Goal: Find specific page/section: Find specific page/section

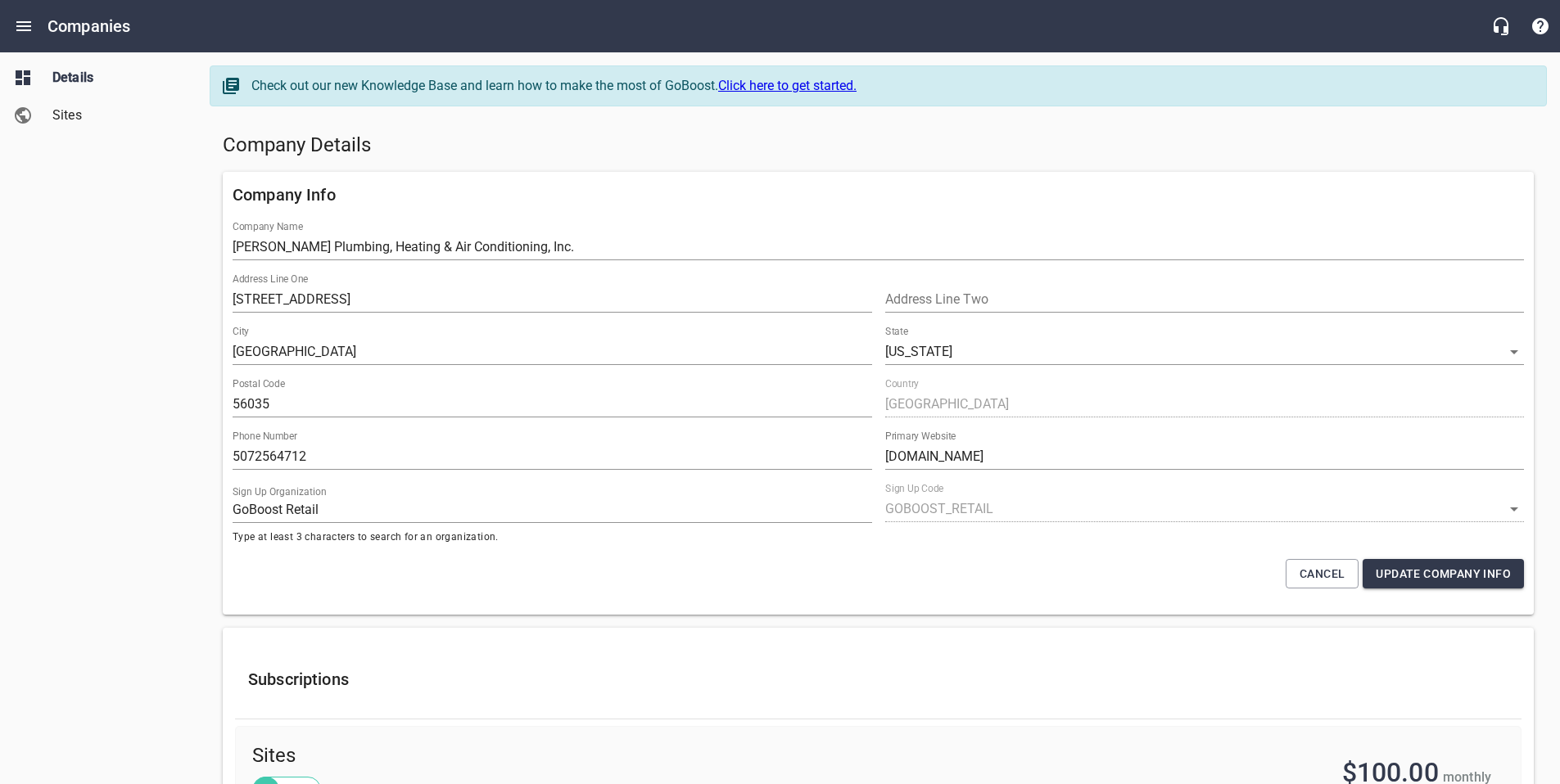
select select "[US_STATE]"
select select "4419"
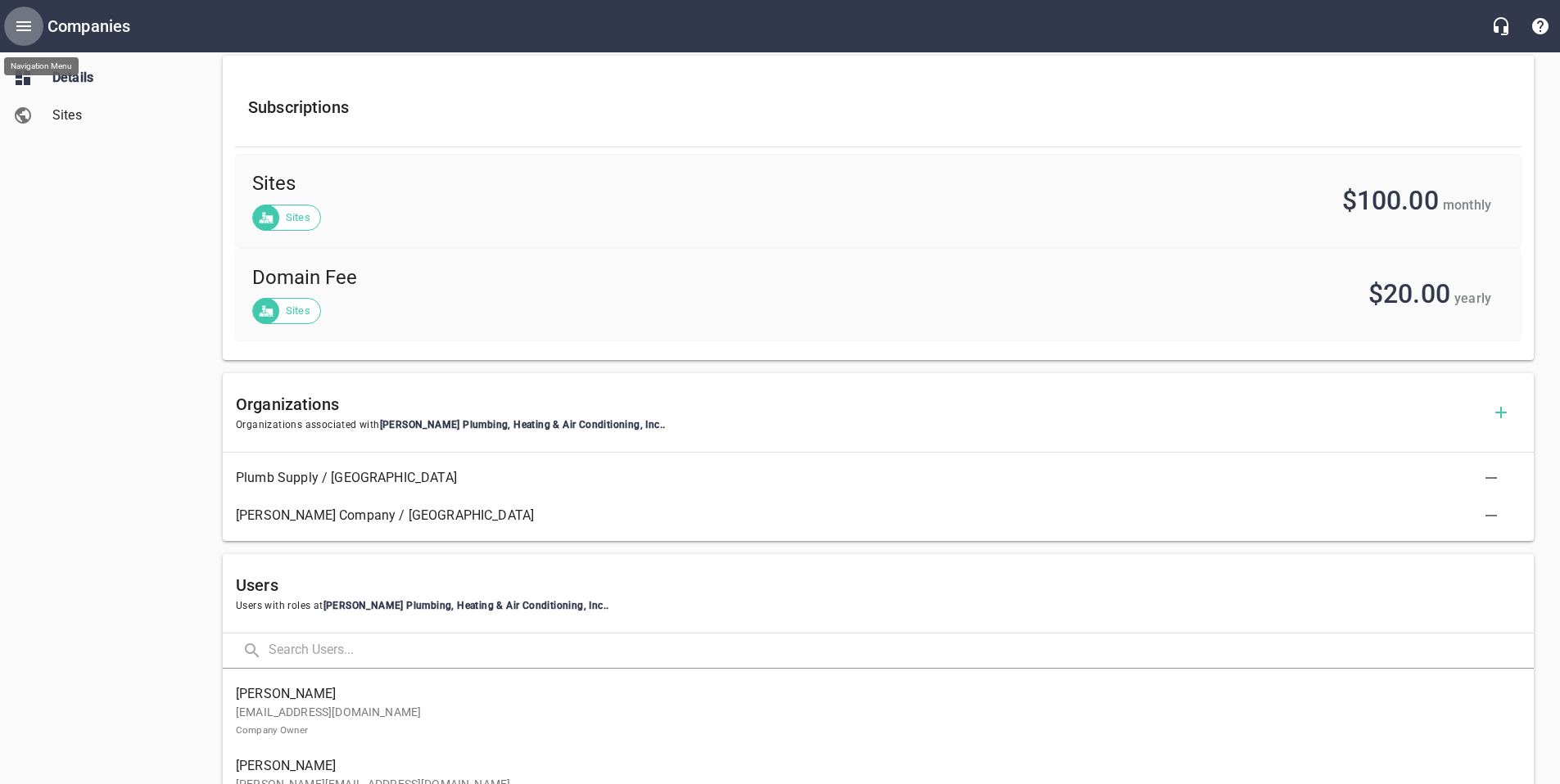
click at [21, 37] on button "Open drawer" at bounding box center [23, 26] width 39 height 39
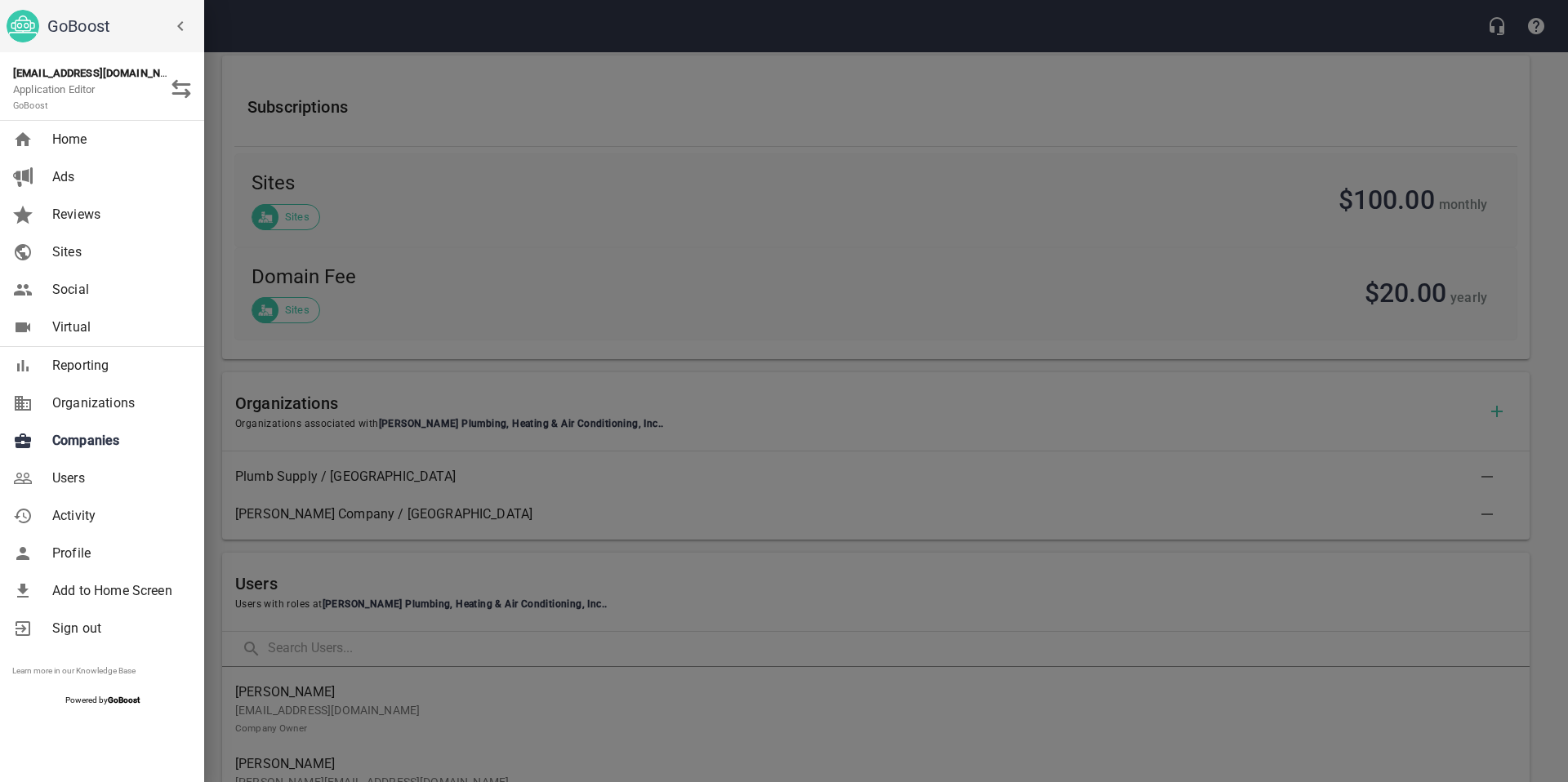
click at [71, 435] on span "Companies" at bounding box center [118, 440] width 132 height 20
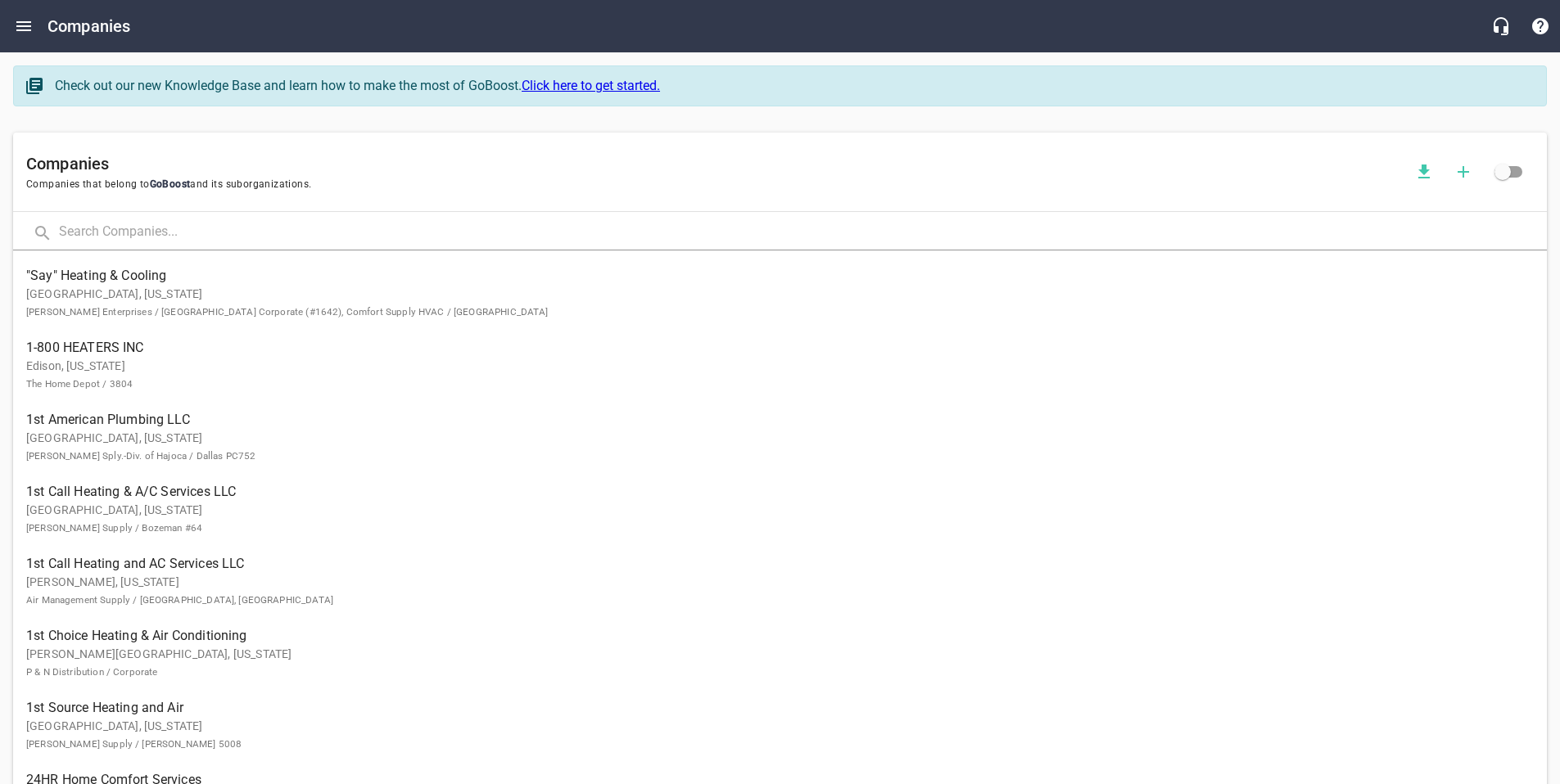
click at [255, 236] on input "text" at bounding box center [803, 232] width 1488 height 35
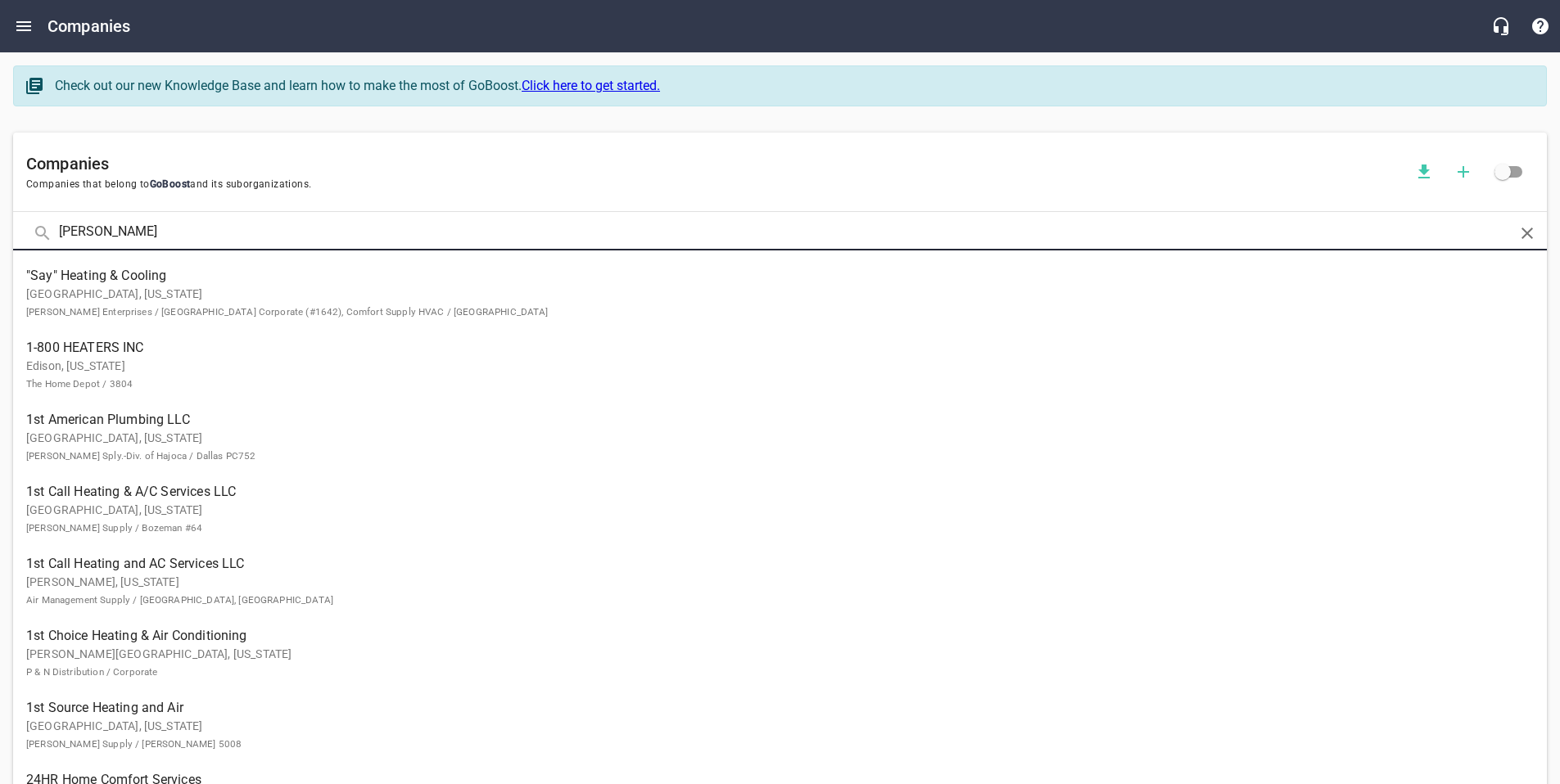
type input "[PERSON_NAME]"
click button at bounding box center [0, 0] width 0 height 0
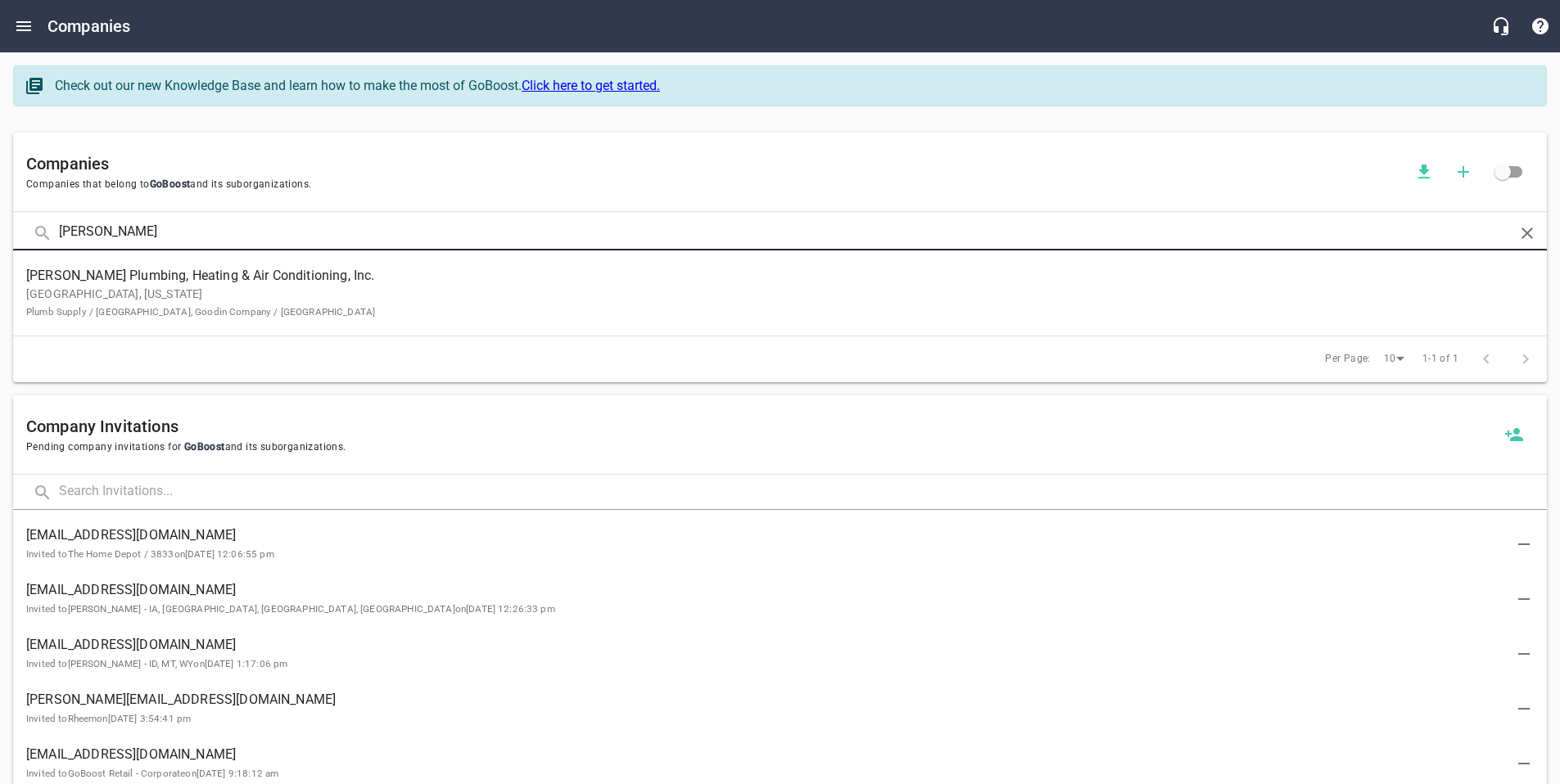
click at [324, 331] on ul "[PERSON_NAME] Plumbing, Heating & Air Conditioning, Inc. [GEOGRAPHIC_DATA], [US…" at bounding box center [780, 293] width 1534 height 85
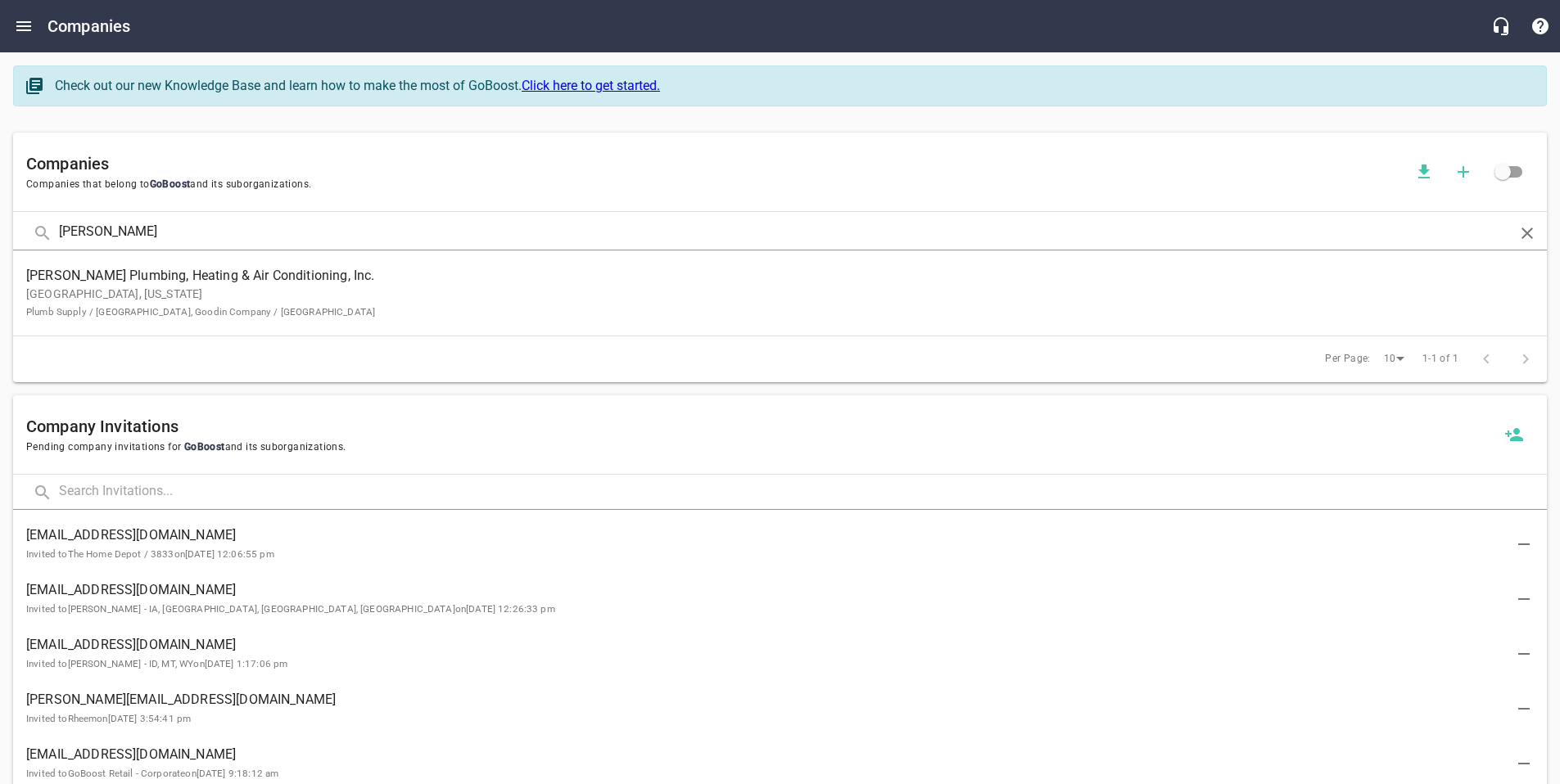
click at [319, 319] on link "[PERSON_NAME] Plumbing, Heating & Air Conditioning, Inc. [GEOGRAPHIC_DATA], [US…" at bounding box center [780, 293] width 1534 height 72
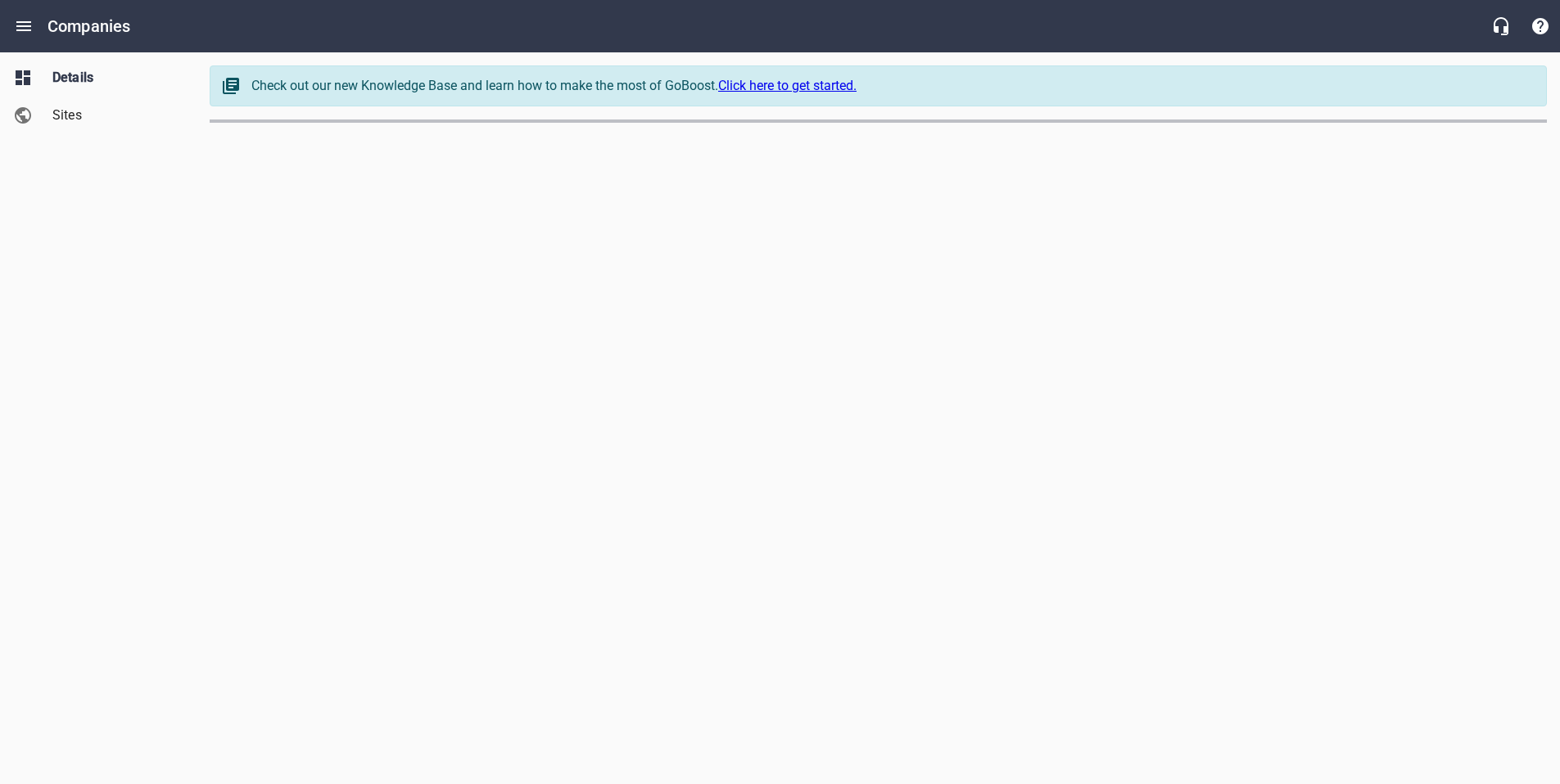
select select "[US_STATE]"
select select "4419"
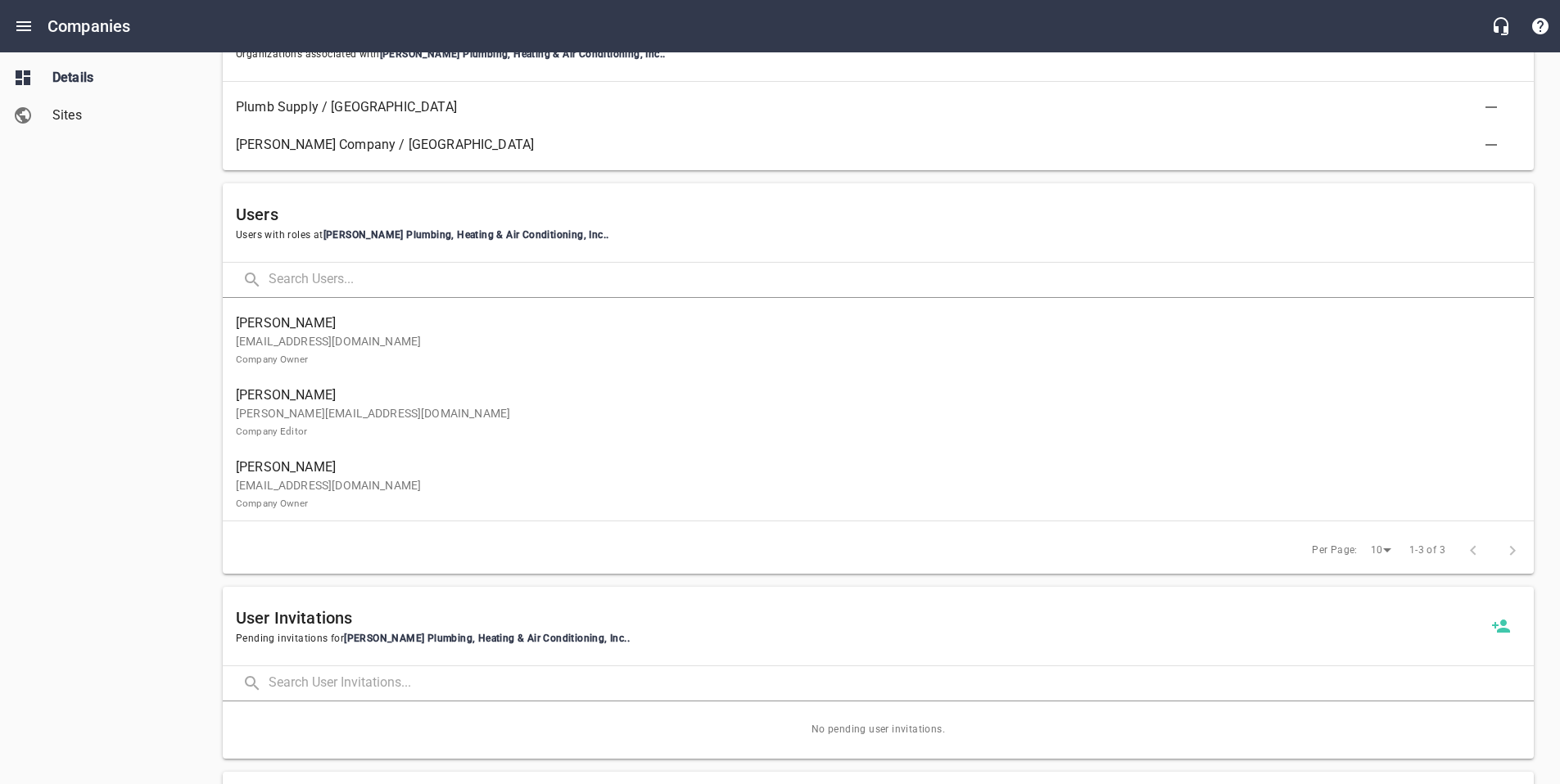
scroll to position [944, 0]
click at [455, 368] on link "Olson, Dusty [EMAIL_ADDRESS][DOMAIN_NAME] Company Owner" at bounding box center [878, 340] width 1311 height 72
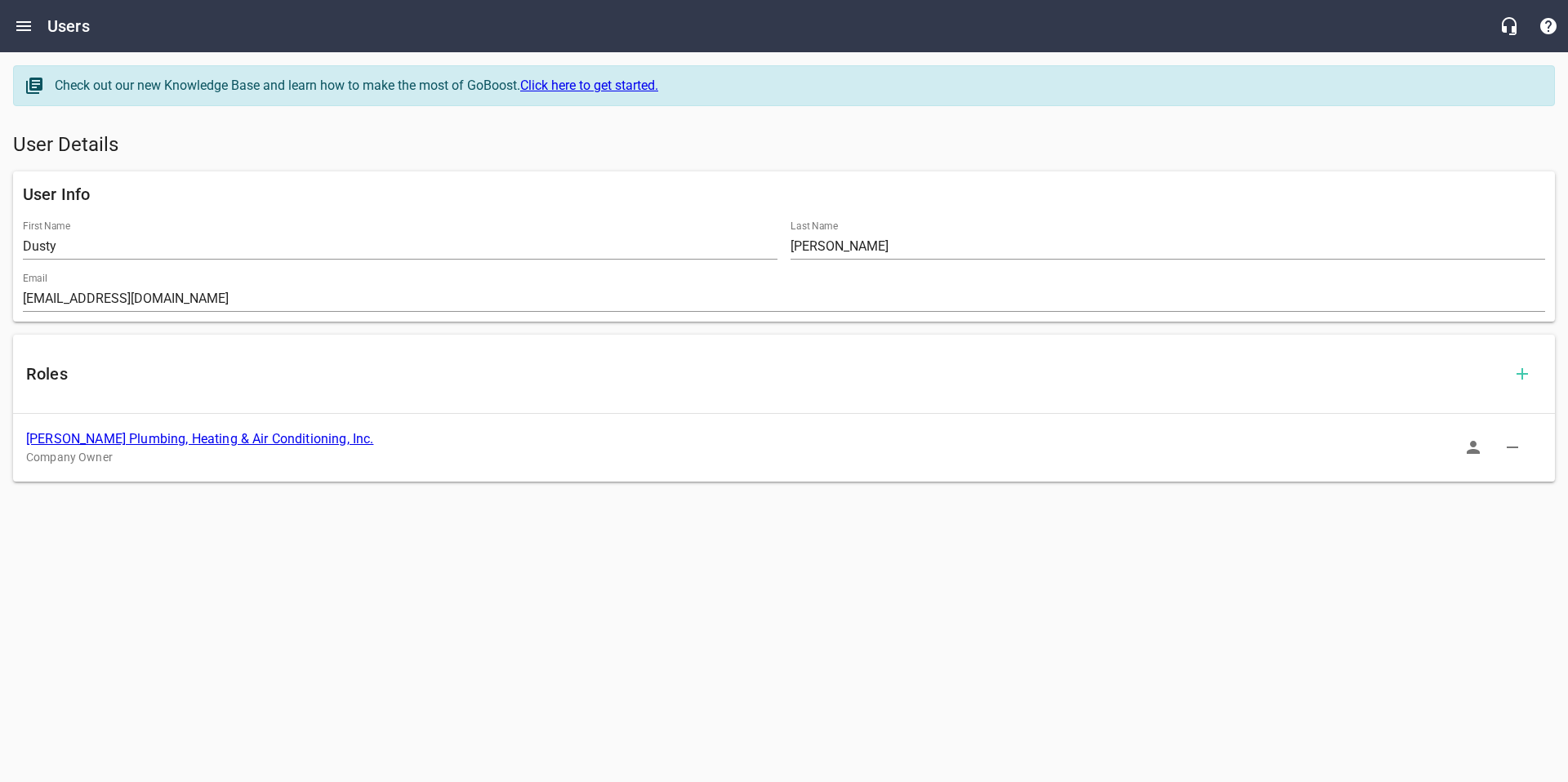
click at [1477, 450] on icon "button" at bounding box center [1473, 447] width 20 height 20
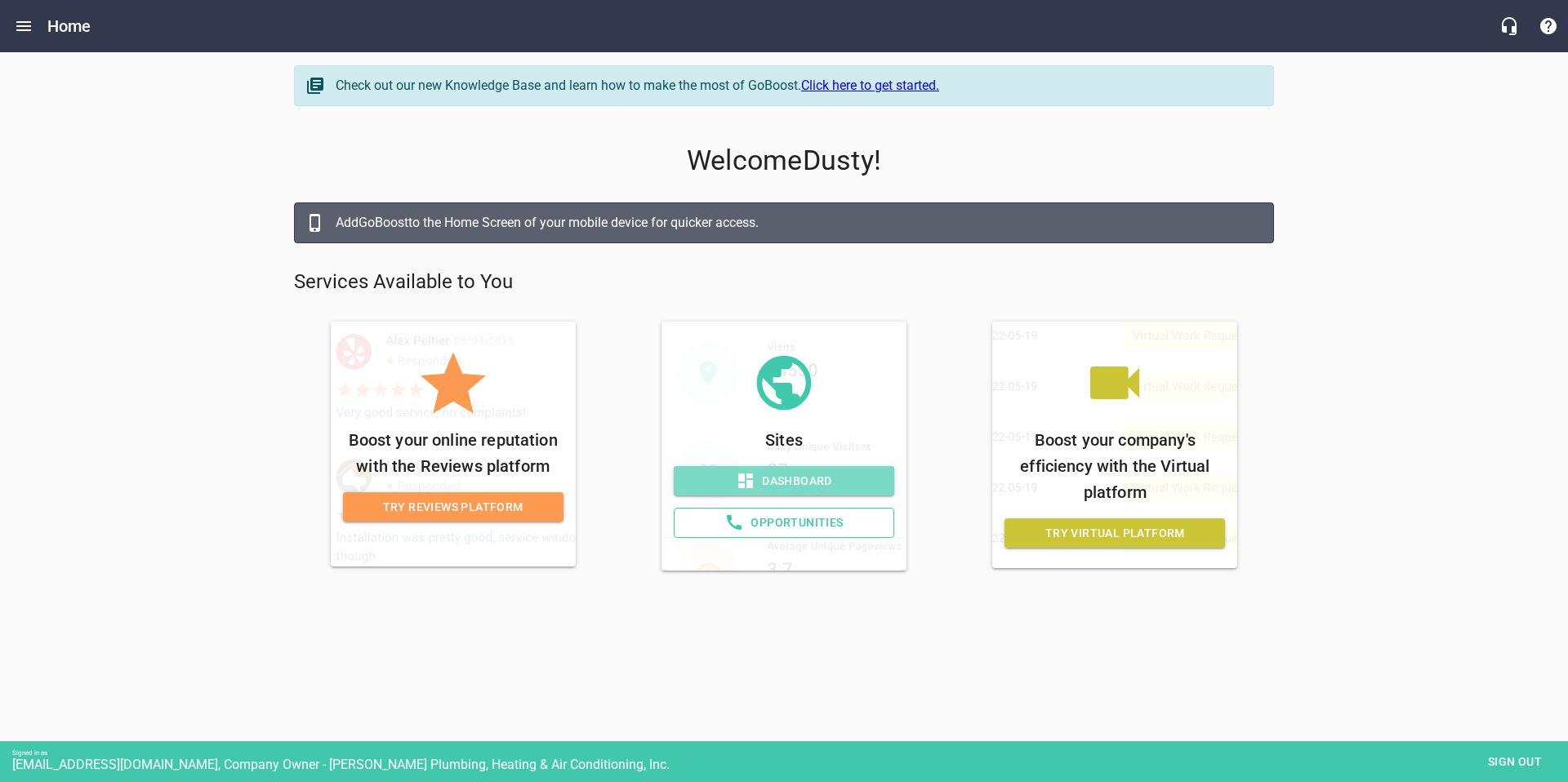
click at [820, 479] on span "Dashboard" at bounding box center [784, 481] width 195 height 21
